Goal: Transaction & Acquisition: Purchase product/service

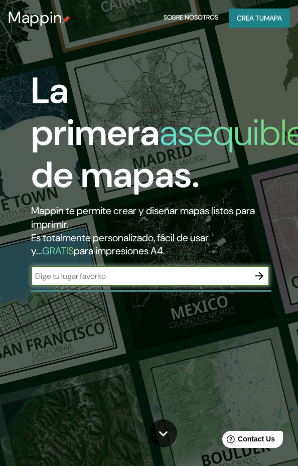
click at [173, 275] on input "text" at bounding box center [140, 276] width 218 height 12
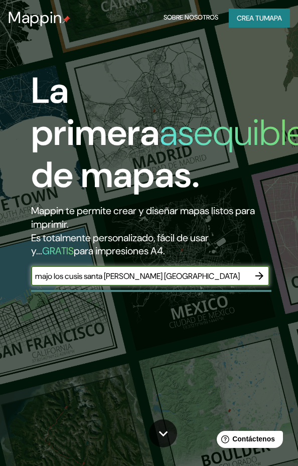
type input "majo los cusis santa [PERSON_NAME] [GEOGRAPHIC_DATA]"
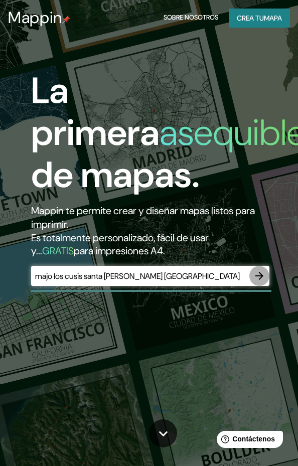
click at [258, 275] on icon "button" at bounding box center [259, 276] width 12 height 12
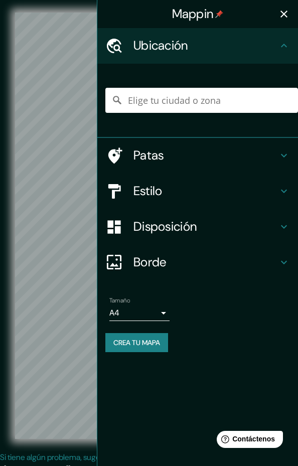
click at [288, 17] on icon "button" at bounding box center [284, 14] width 12 height 12
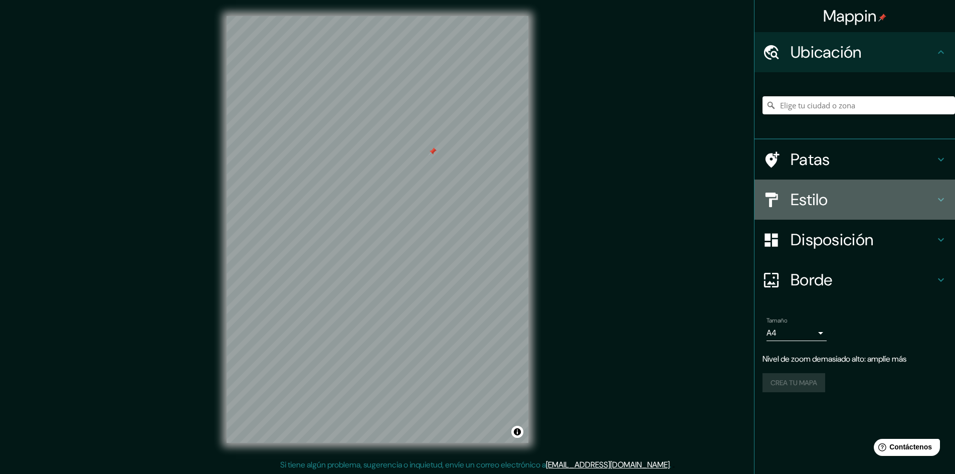
click at [297, 197] on h4 "Estilo" at bounding box center [862, 199] width 144 height 20
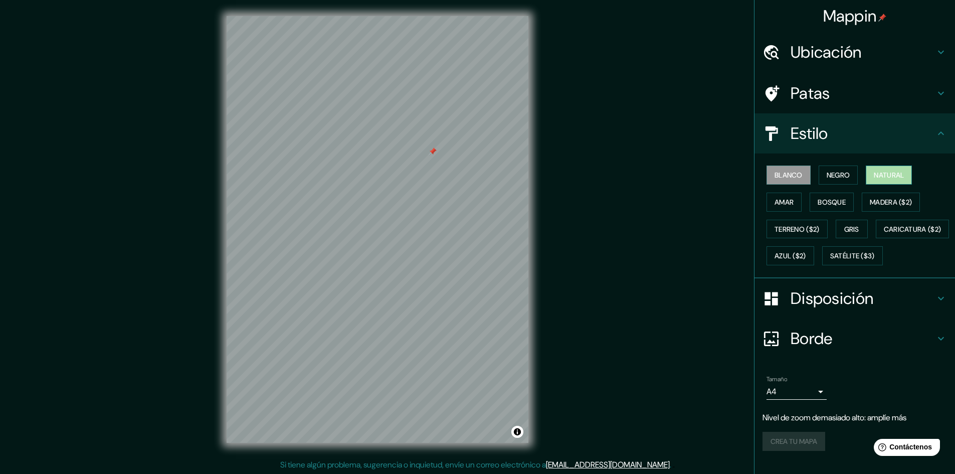
click at [297, 177] on font "Natural" at bounding box center [888, 174] width 30 height 9
click at [297, 261] on font "Satélite ($3)" at bounding box center [852, 256] width 45 height 9
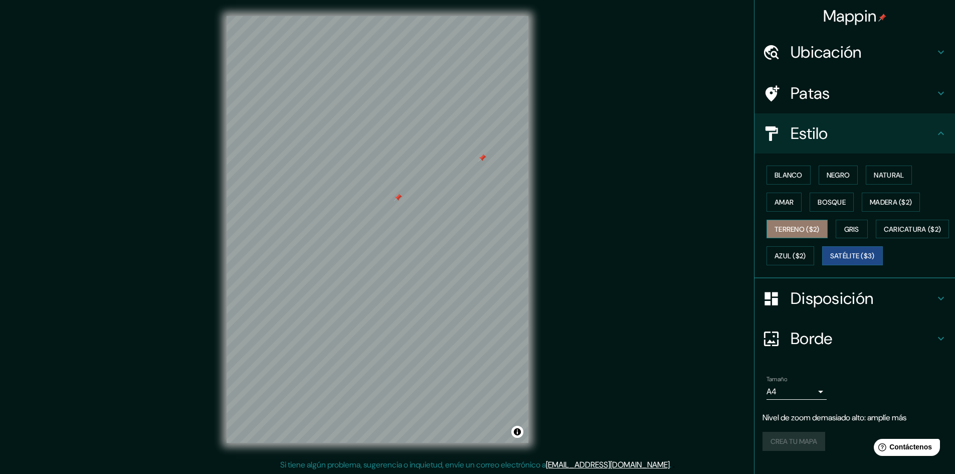
click at [297, 232] on font "Terreno ($2)" at bounding box center [796, 229] width 45 height 9
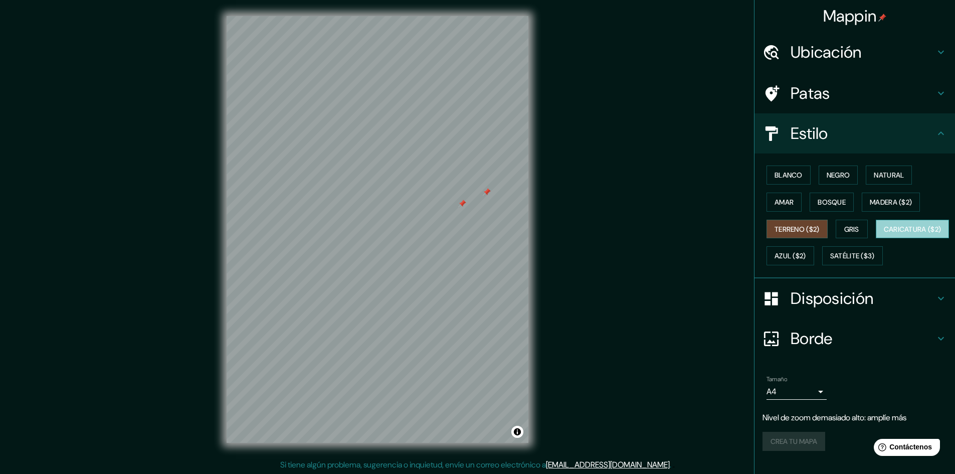
click at [297, 234] on font "Caricatura ($2)" at bounding box center [912, 229] width 58 height 9
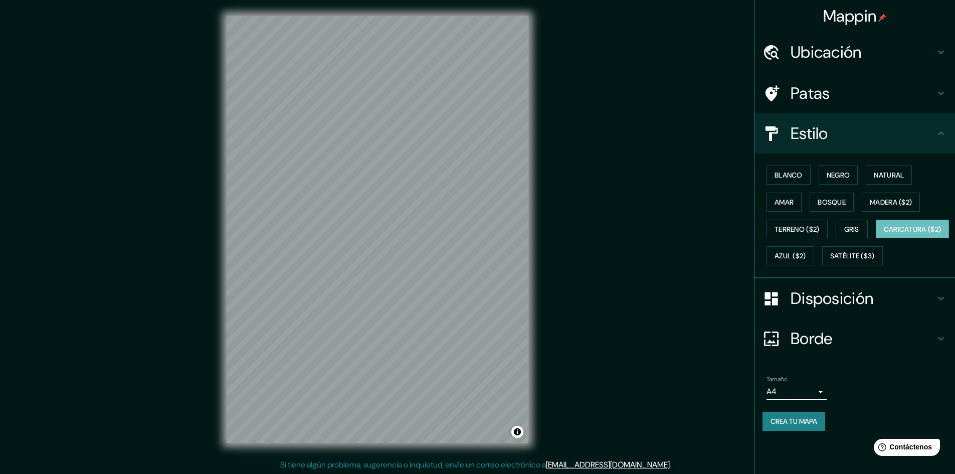
scroll to position [1, 0]
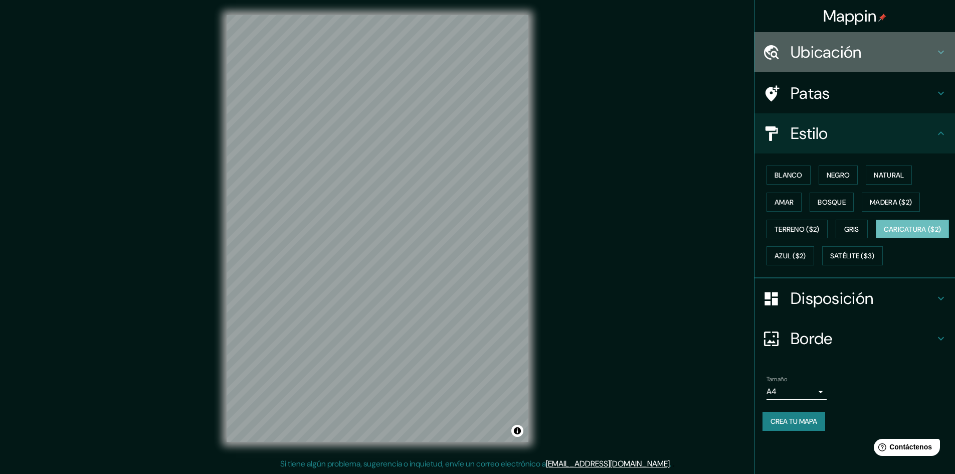
click at [297, 54] on h4 "Ubicación" at bounding box center [862, 52] width 144 height 20
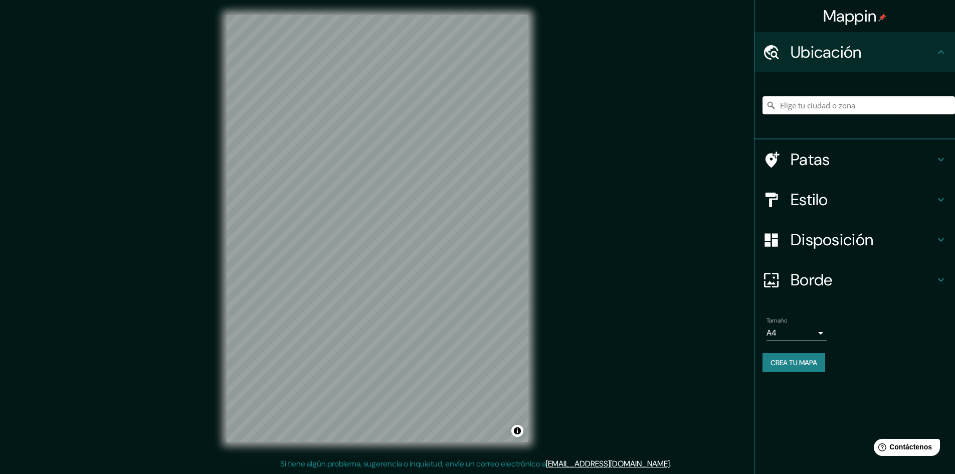
click at [297, 104] on input "Elige tu ciudad o zona" at bounding box center [858, 105] width 192 height 18
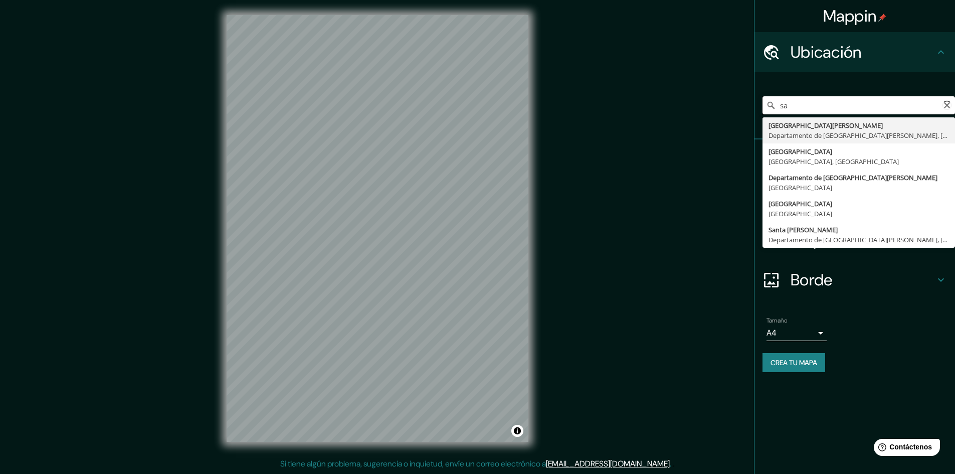
type input "s"
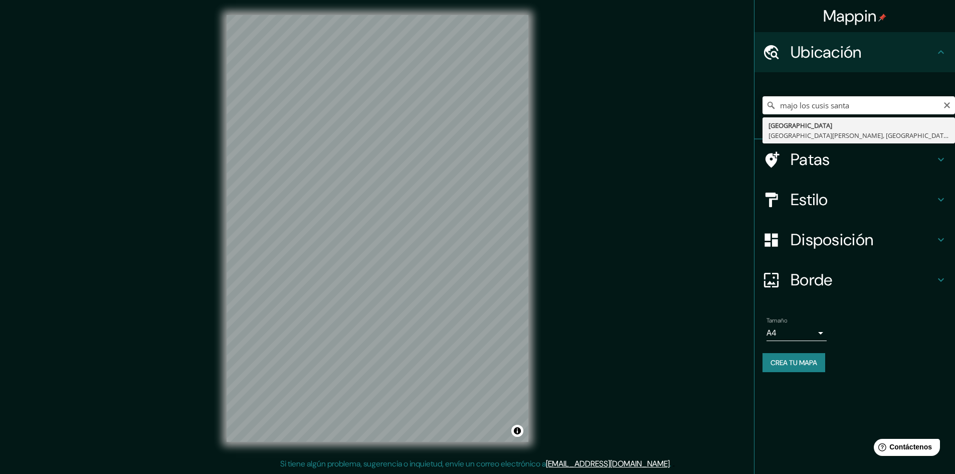
type input "[GEOGRAPHIC_DATA], [GEOGRAPHIC_DATA][PERSON_NAME], [GEOGRAPHIC_DATA][PERSON_NAM…"
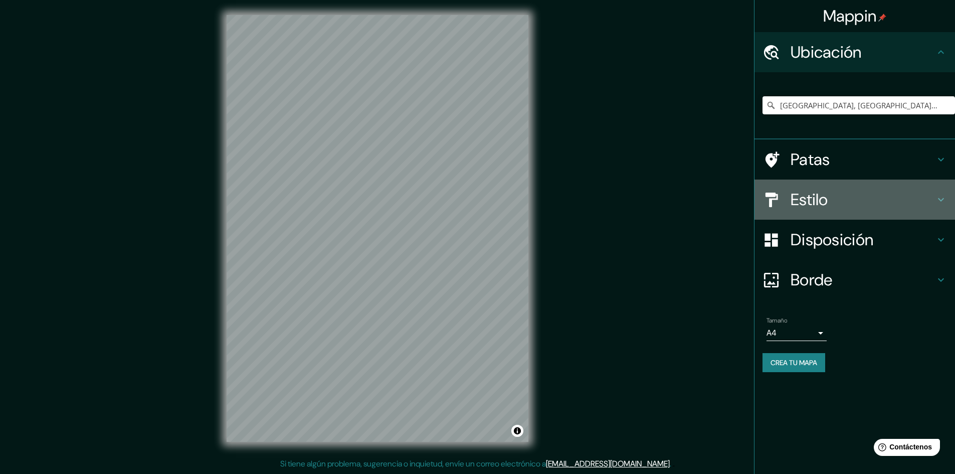
click at [297, 209] on h4 "Estilo" at bounding box center [862, 199] width 144 height 20
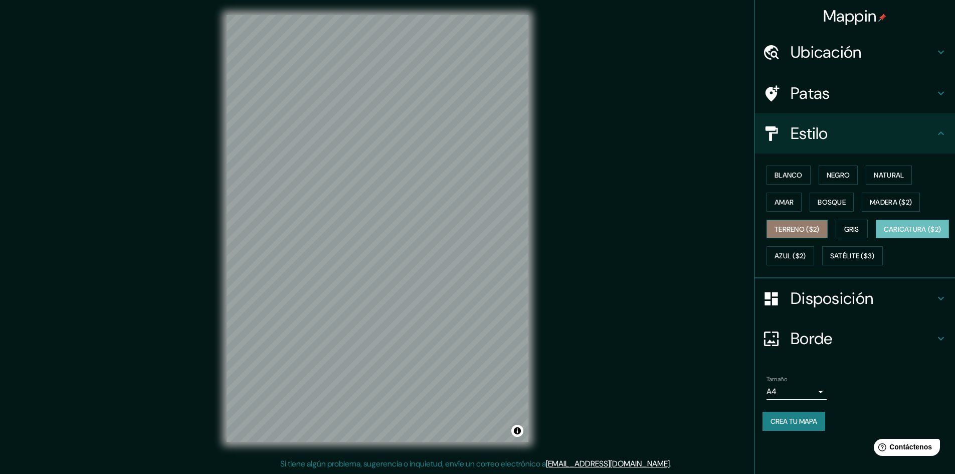
click at [297, 226] on font "Terreno ($2)" at bounding box center [796, 229] width 45 height 9
click at [297, 227] on font "Gris" at bounding box center [851, 229] width 15 height 9
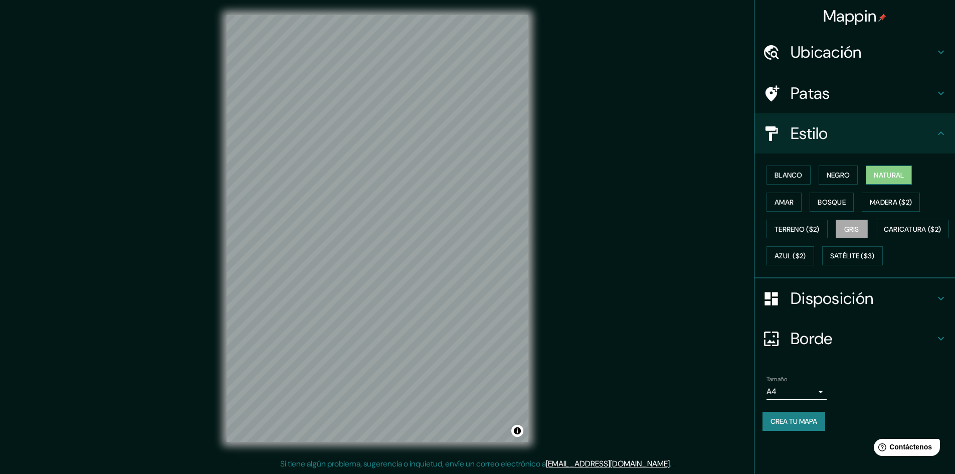
click at [297, 176] on font "Natural" at bounding box center [888, 174] width 30 height 9
click at [297, 202] on font "Amar" at bounding box center [783, 201] width 19 height 9
click at [297, 200] on font "Bosque" at bounding box center [831, 201] width 28 height 9
click at [297, 205] on font "Madera ($2)" at bounding box center [890, 201] width 42 height 9
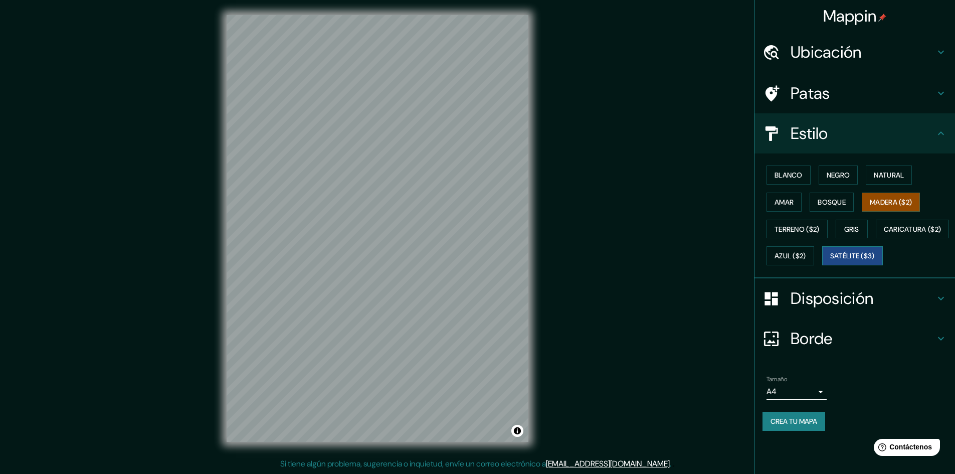
click at [297, 265] on button "Satélite ($3)" at bounding box center [852, 255] width 61 height 19
click at [297, 259] on font "Azul ($2)" at bounding box center [790, 256] width 32 height 9
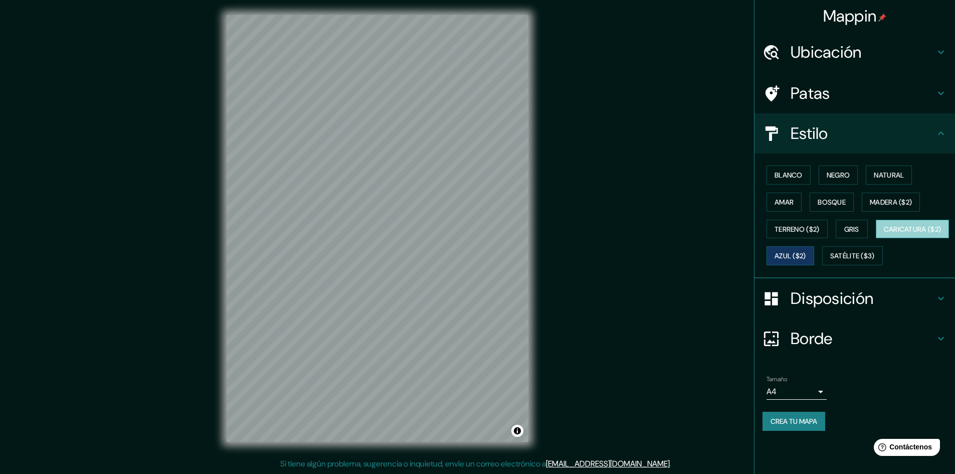
click at [297, 234] on font "Caricatura ($2)" at bounding box center [912, 229] width 58 height 9
click at [297, 233] on font "Terreno ($2)" at bounding box center [796, 229] width 45 height 9
click at [297, 223] on font "Gris" at bounding box center [851, 228] width 15 height 13
click at [297, 205] on font "Amar" at bounding box center [783, 201] width 19 height 9
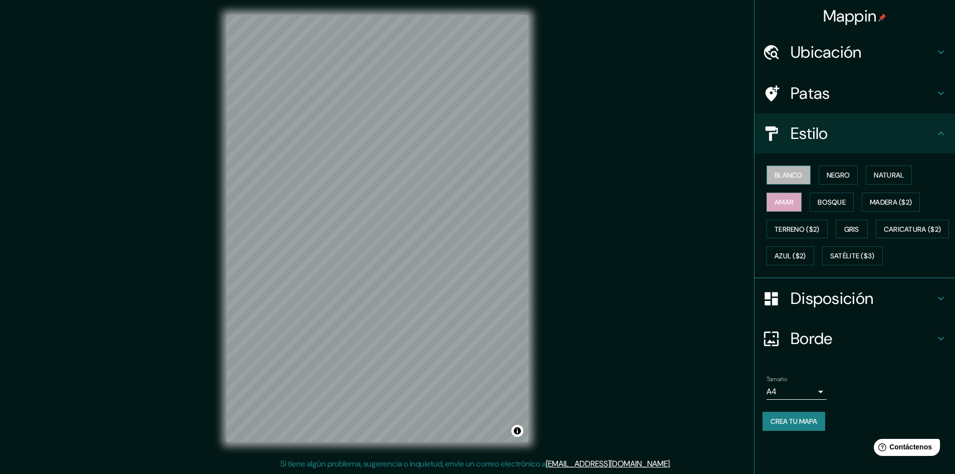
click at [297, 172] on font "Blanco" at bounding box center [788, 174] width 28 height 9
click at [297, 178] on font "Negro" at bounding box center [838, 174] width 24 height 9
click at [297, 193] on button "Bosque" at bounding box center [831, 201] width 44 height 19
click at [297, 174] on button "Natural" at bounding box center [888, 174] width 46 height 19
click at [297, 198] on font "Bosque" at bounding box center [831, 201] width 28 height 9
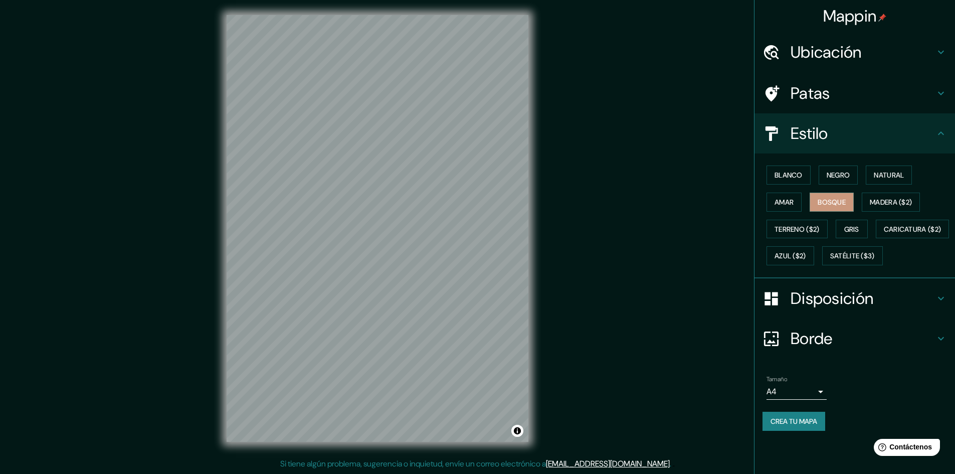
click at [297, 348] on h4 "Borde" at bounding box center [862, 338] width 144 height 20
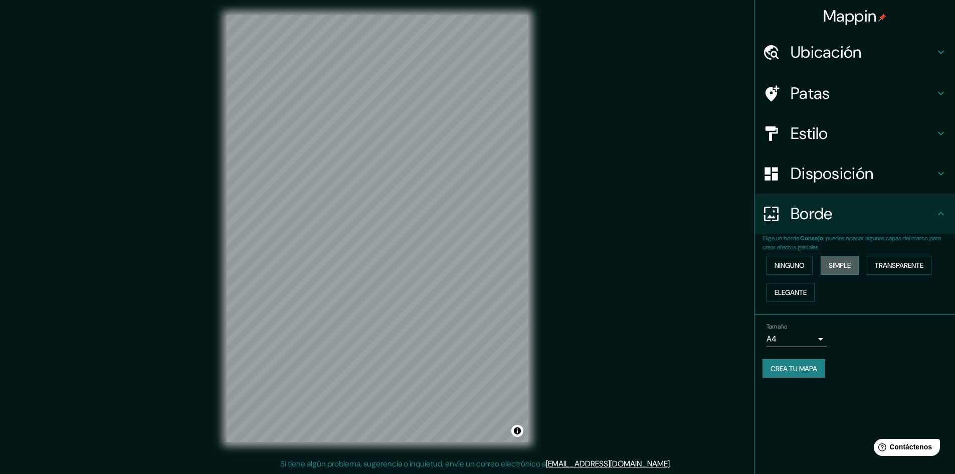
click at [297, 264] on button "Simple" at bounding box center [839, 265] width 38 height 19
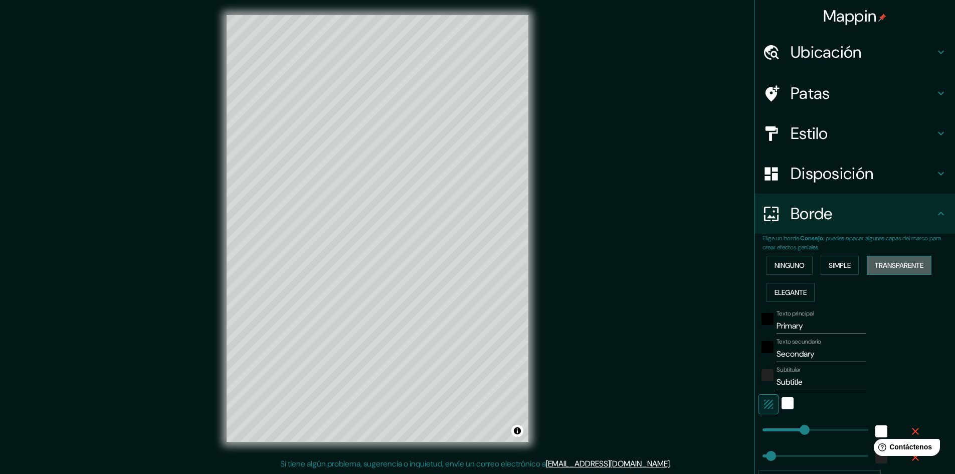
click at [297, 266] on font "Transparente" at bounding box center [898, 265] width 49 height 9
click at [297, 264] on font "Ninguno" at bounding box center [789, 265] width 30 height 9
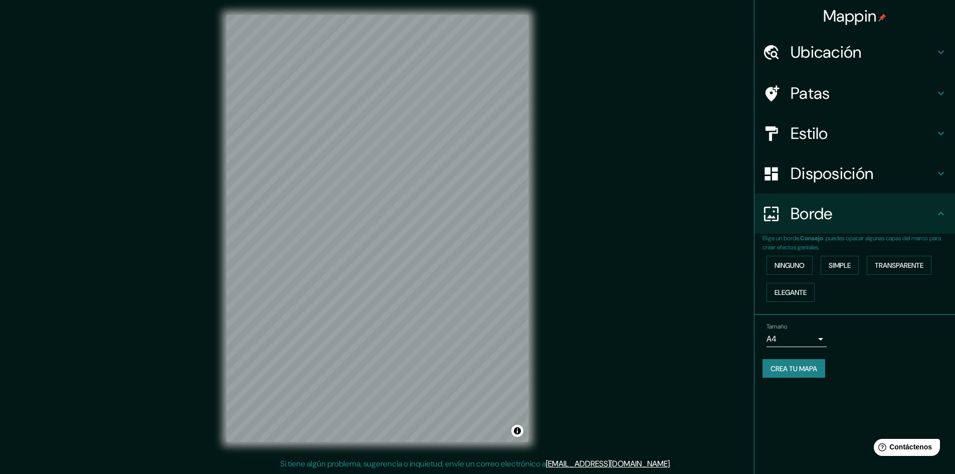
click at [297, 180] on font "Disposición" at bounding box center [831, 173] width 83 height 21
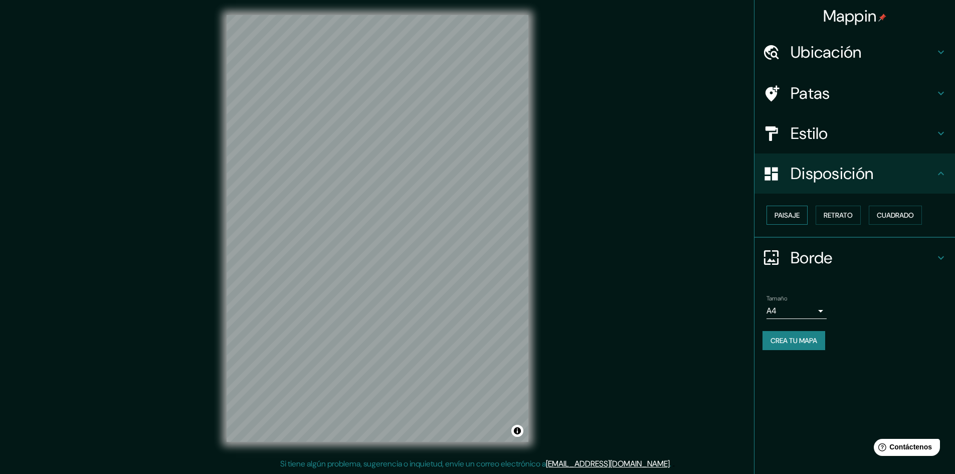
click at [297, 217] on font "Paisaje" at bounding box center [786, 214] width 25 height 9
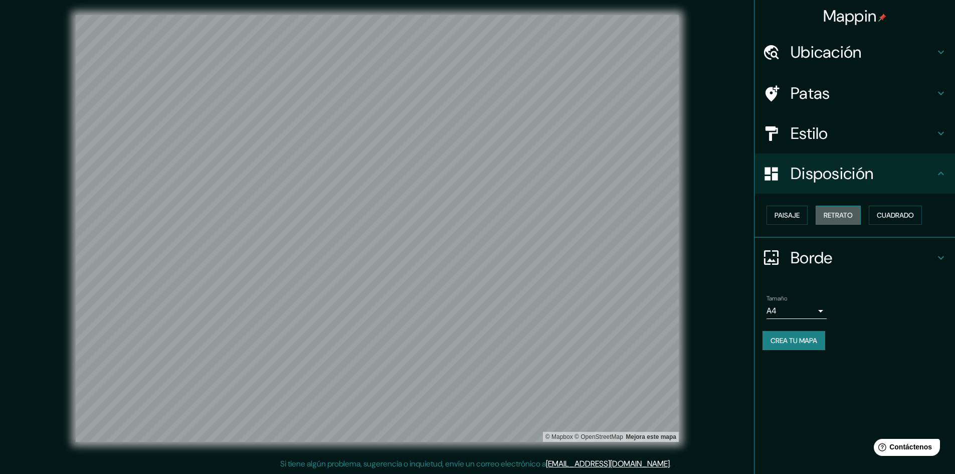
click at [297, 217] on font "Retrato" at bounding box center [837, 214] width 29 height 9
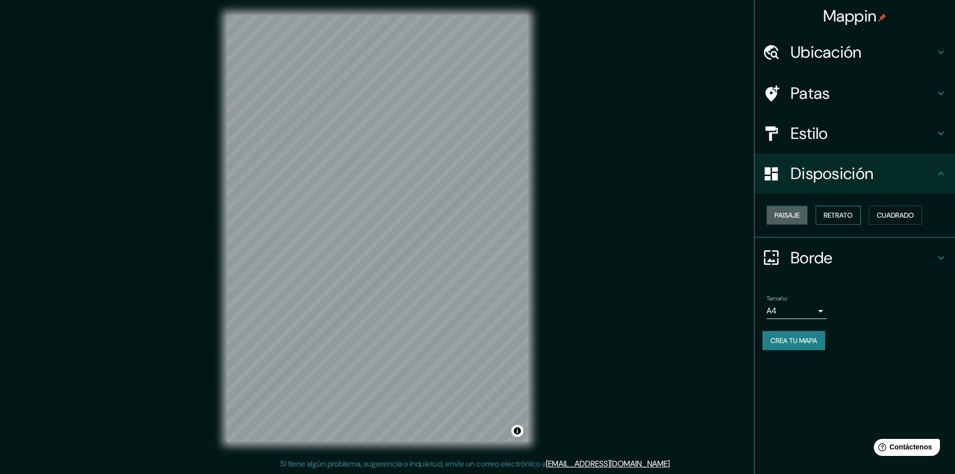
drag, startPoint x: 794, startPoint y: 213, endPoint x: 835, endPoint y: 209, distance: 41.3
click at [297, 213] on font "Paisaje" at bounding box center [786, 214] width 25 height 9
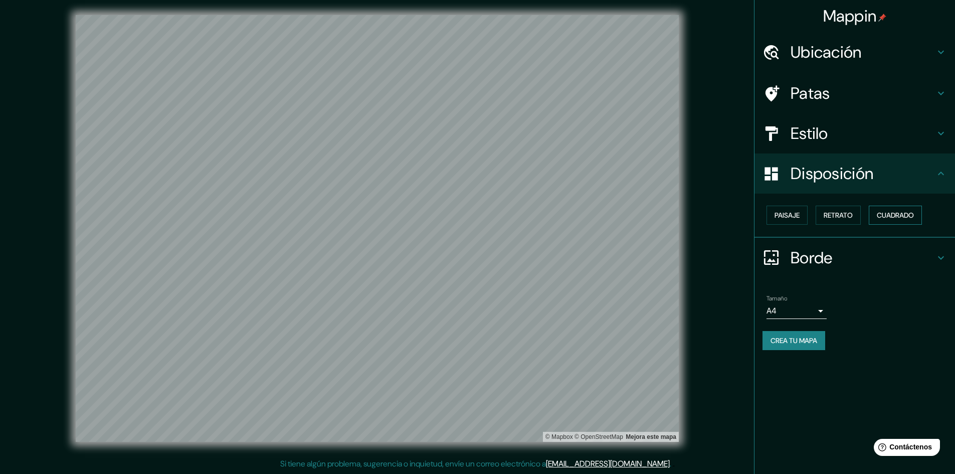
click at [297, 215] on font "Cuadrado" at bounding box center [894, 214] width 37 height 9
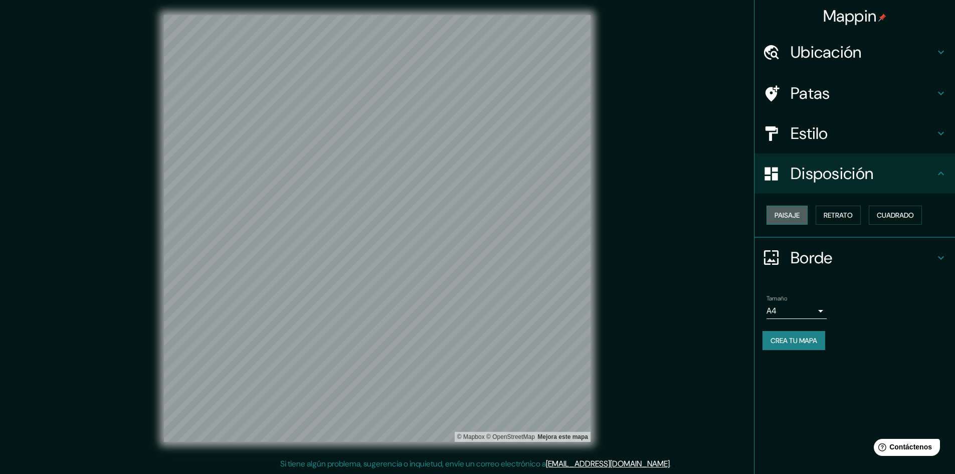
click at [297, 213] on font "Paisaje" at bounding box center [786, 214] width 25 height 9
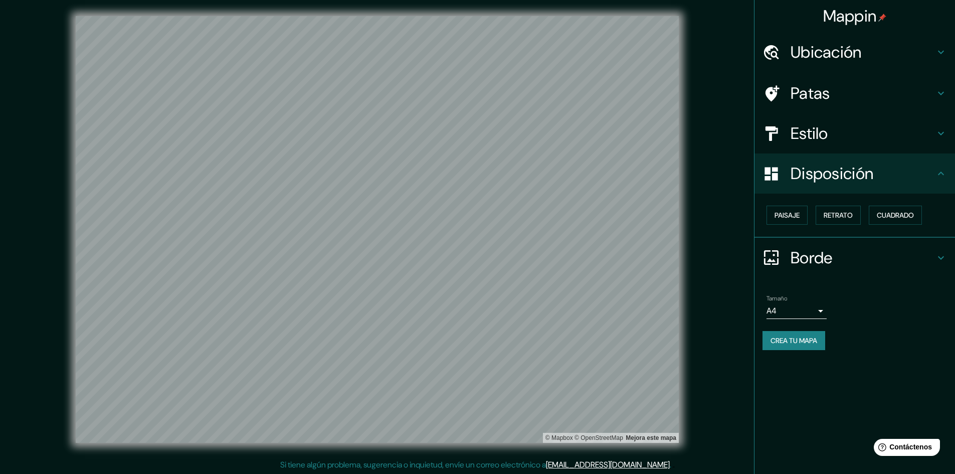
click at [297, 131] on font "Estilo" at bounding box center [809, 133] width 38 height 21
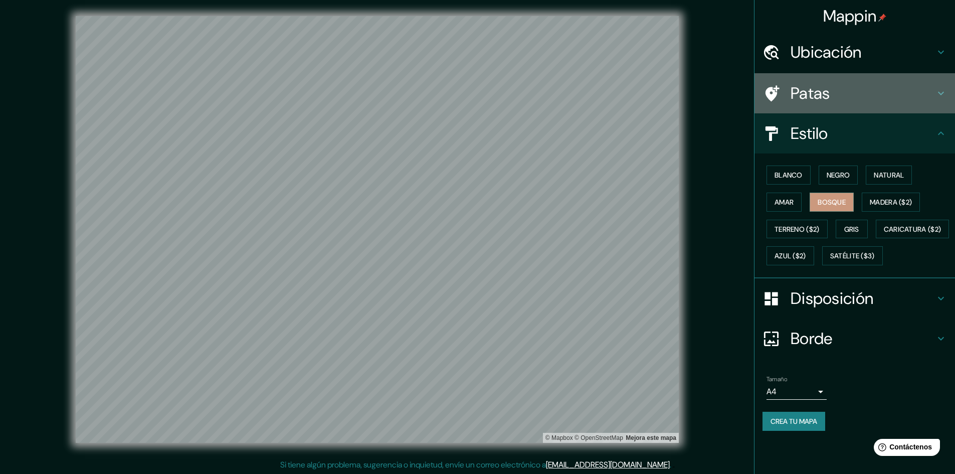
click at [297, 101] on h4 "Patas" at bounding box center [862, 93] width 144 height 20
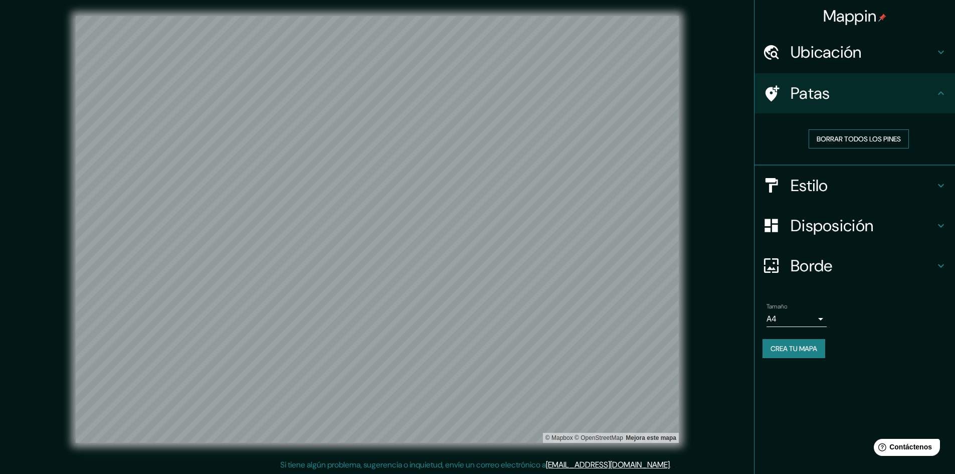
drag, startPoint x: 842, startPoint y: 133, endPoint x: 838, endPoint y: 137, distance: 5.7
click at [297, 132] on font "Borrar todos los pines" at bounding box center [858, 138] width 84 height 13
click at [297, 180] on font "Estilo" at bounding box center [809, 185] width 38 height 21
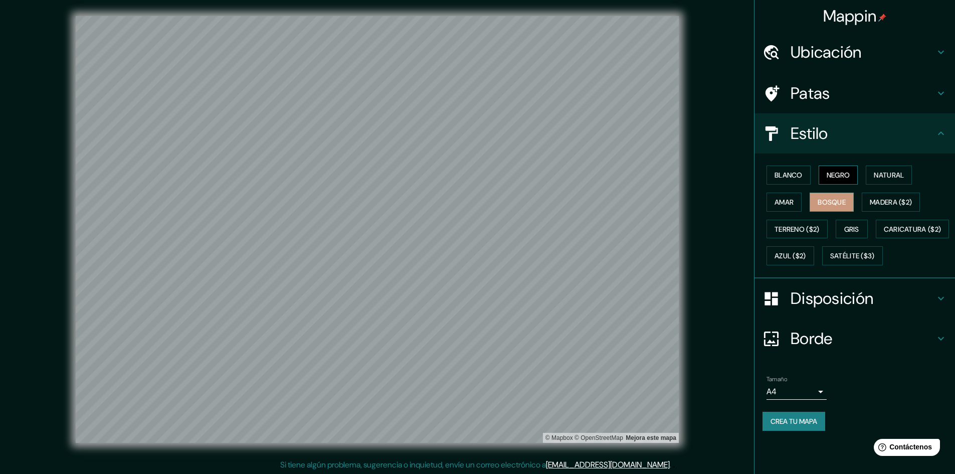
click at [297, 179] on font "Negro" at bounding box center [838, 174] width 24 height 9
click at [297, 269] on div "Blanco Negro Natural Amar Bosque Madera ($2) Terreno ($2) Gris Caricatura ($2) …" at bounding box center [858, 215] width 192 height 108
click at [297, 261] on font "Satélite ($3)" at bounding box center [852, 256] width 45 height 9
click at [297, 197] on font "Amar" at bounding box center [783, 201] width 19 height 9
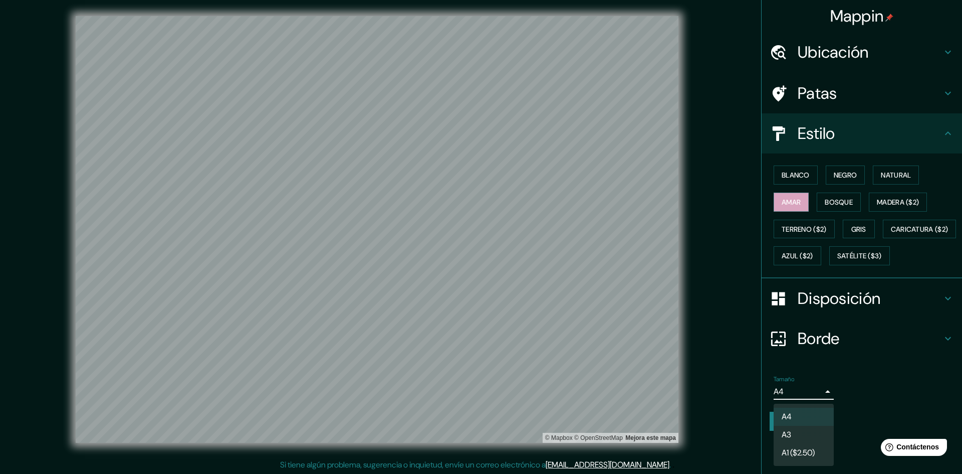
click at [297, 414] on body "Mappin Ubicación [GEOGRAPHIC_DATA], [GEOGRAPHIC_DATA][PERSON_NAME], [GEOGRAPHIC…" at bounding box center [481, 237] width 962 height 474
click at [297, 429] on li "A3" at bounding box center [804, 435] width 60 height 19
type input "a4"
